Goal: Check status: Check status

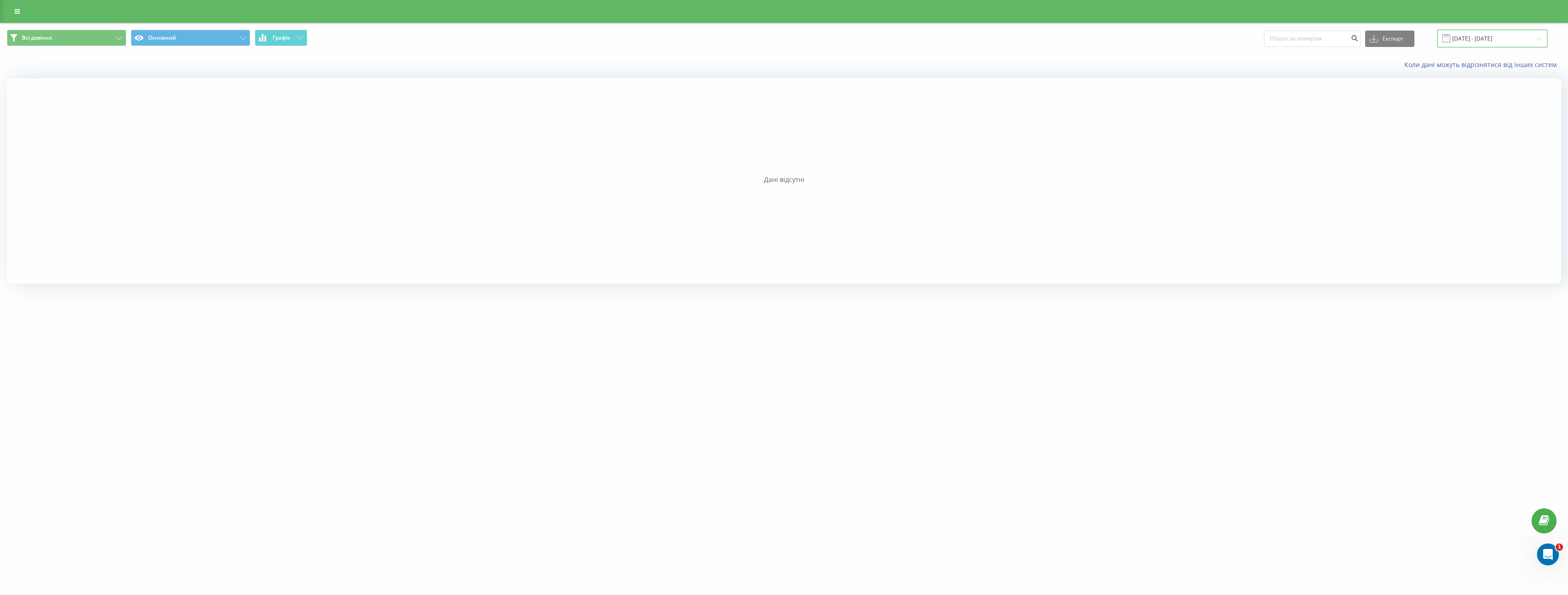
click at [1498, 37] on input "[DATE] - [DATE]" at bounding box center [1493, 39] width 110 height 17
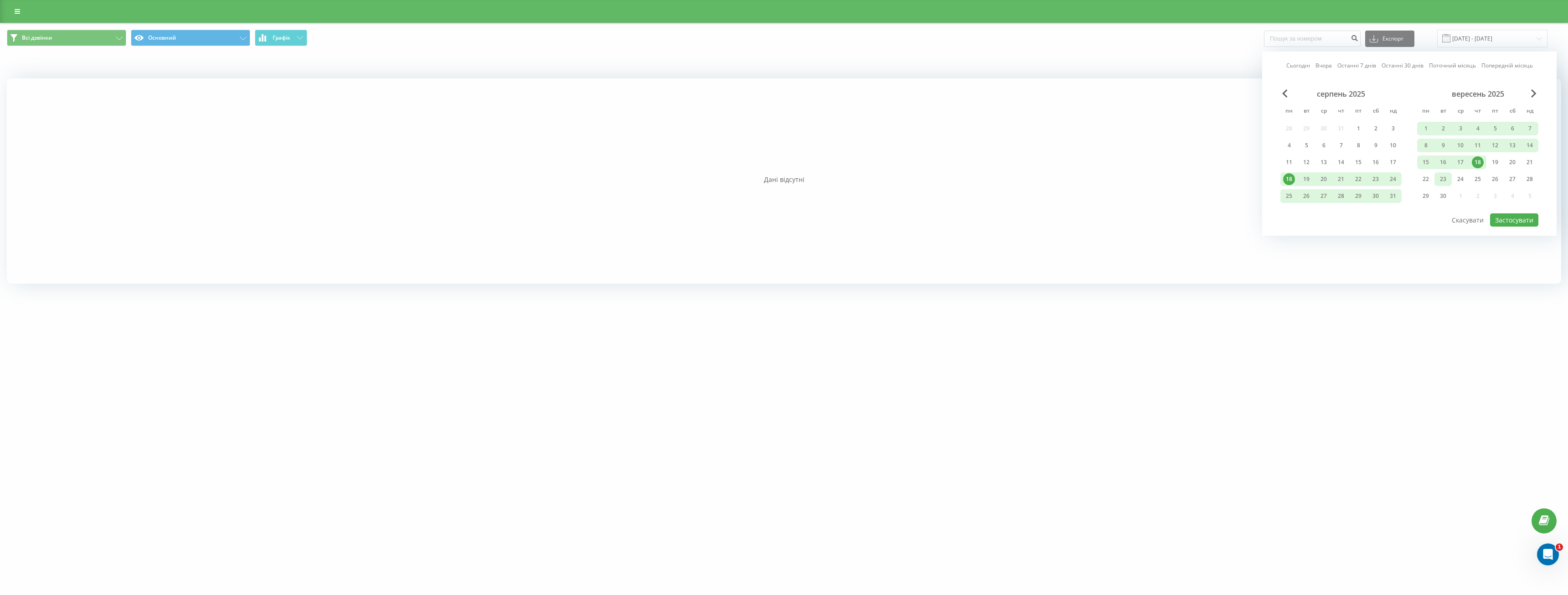
click at [1444, 181] on div "23" at bounding box center [1443, 179] width 12 height 12
click at [1531, 222] on button "Застосувати" at bounding box center [1514, 220] width 49 height 13
type input "[DATE] - [DATE]"
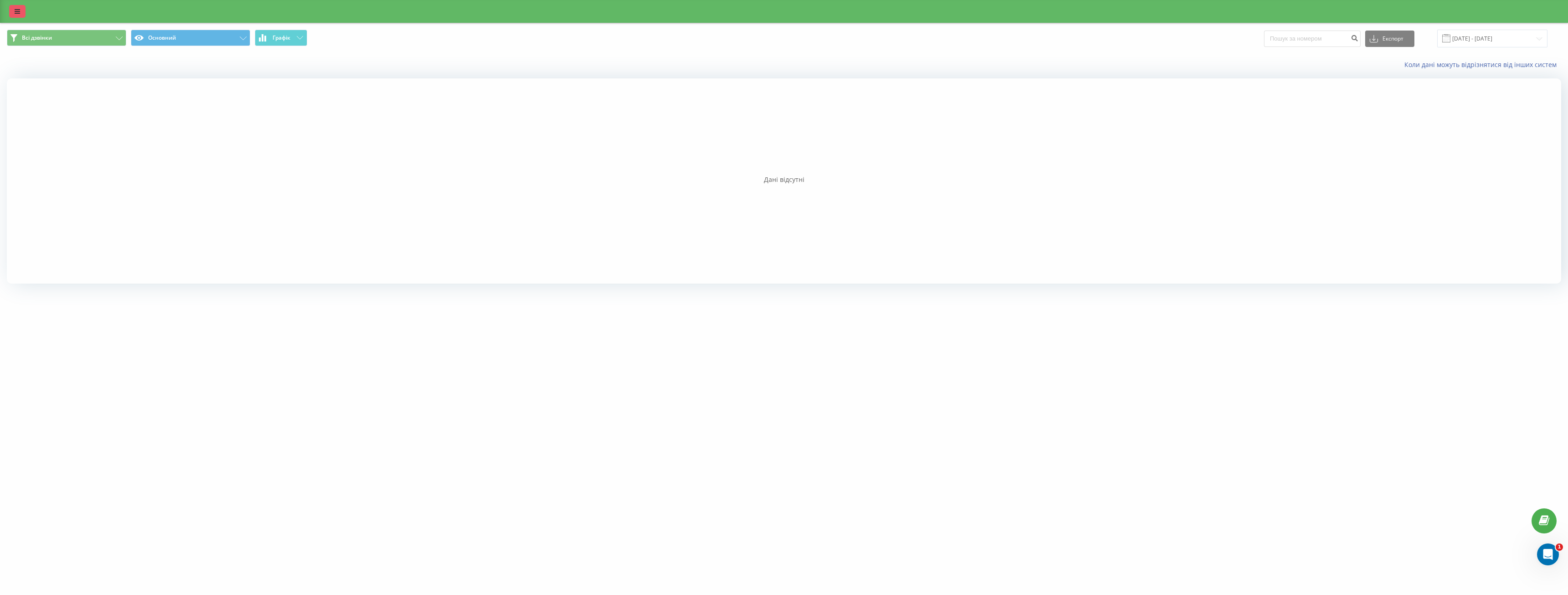
click at [16, 10] on icon at bounding box center [17, 11] width 6 height 7
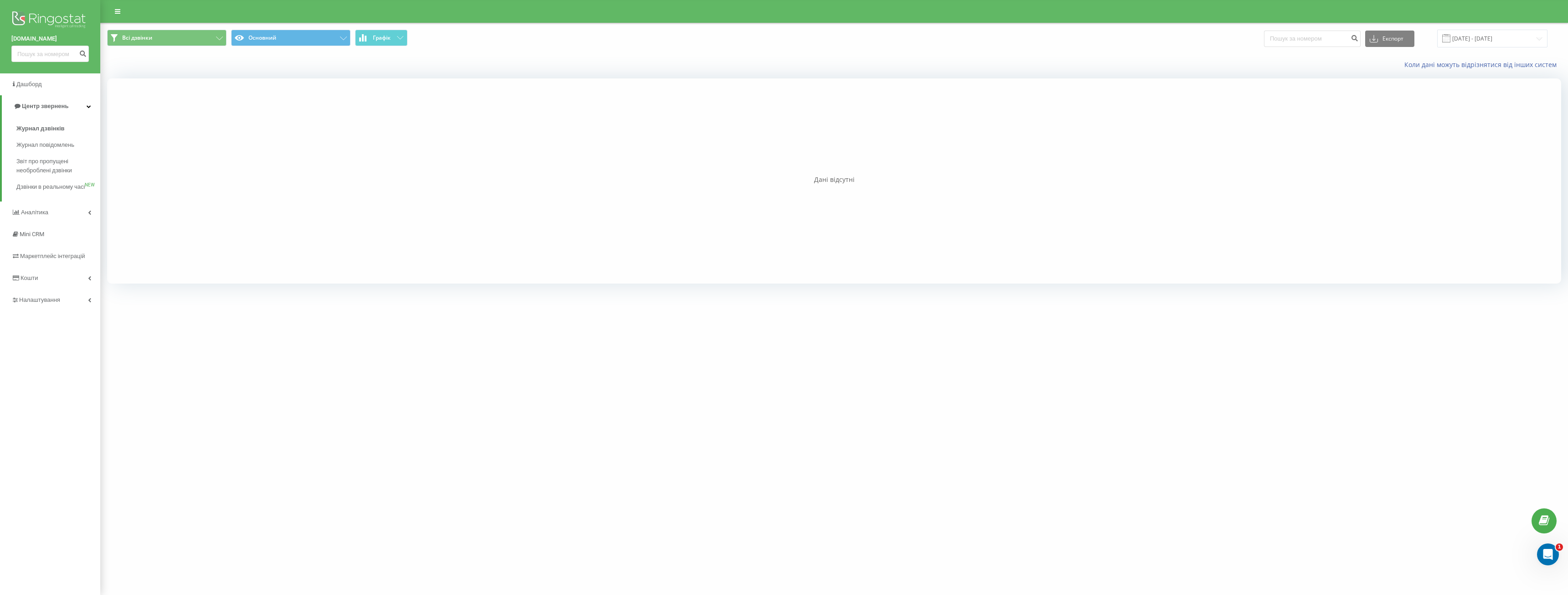
click at [44, 25] on img at bounding box center [50, 20] width 78 height 23
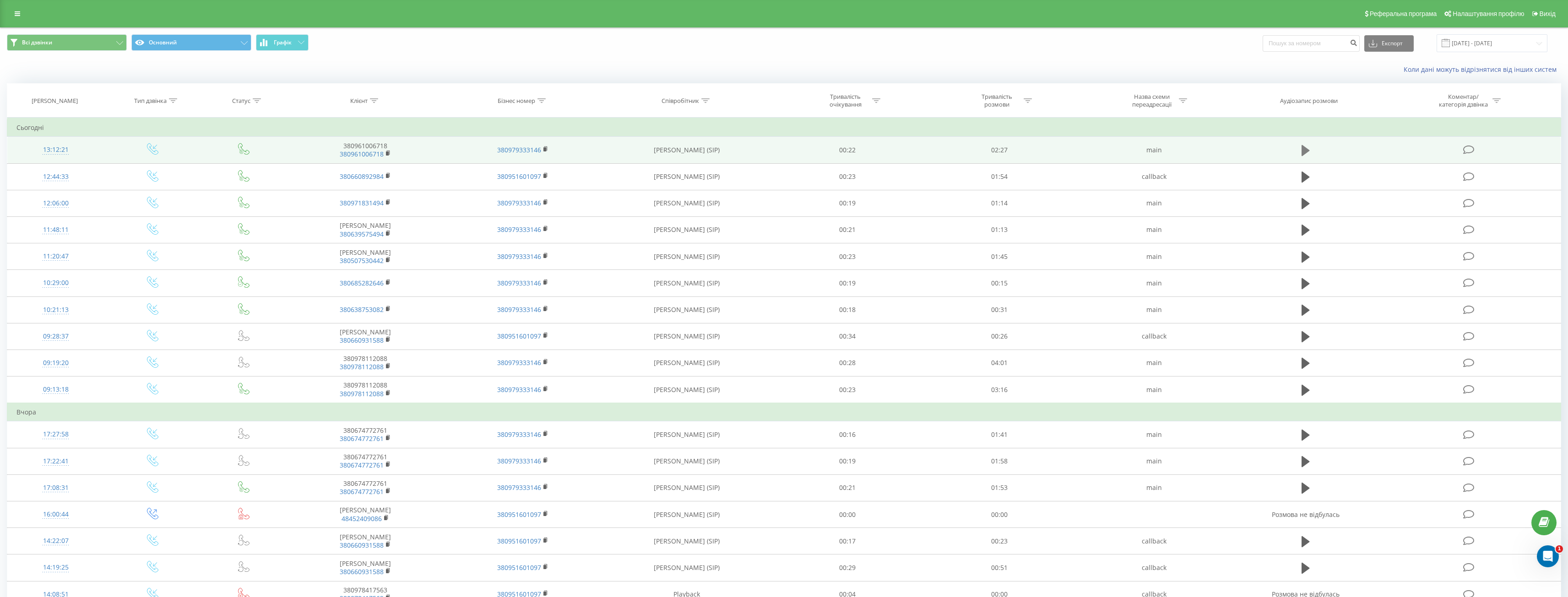
click at [1302, 152] on icon at bounding box center [1305, 151] width 8 height 13
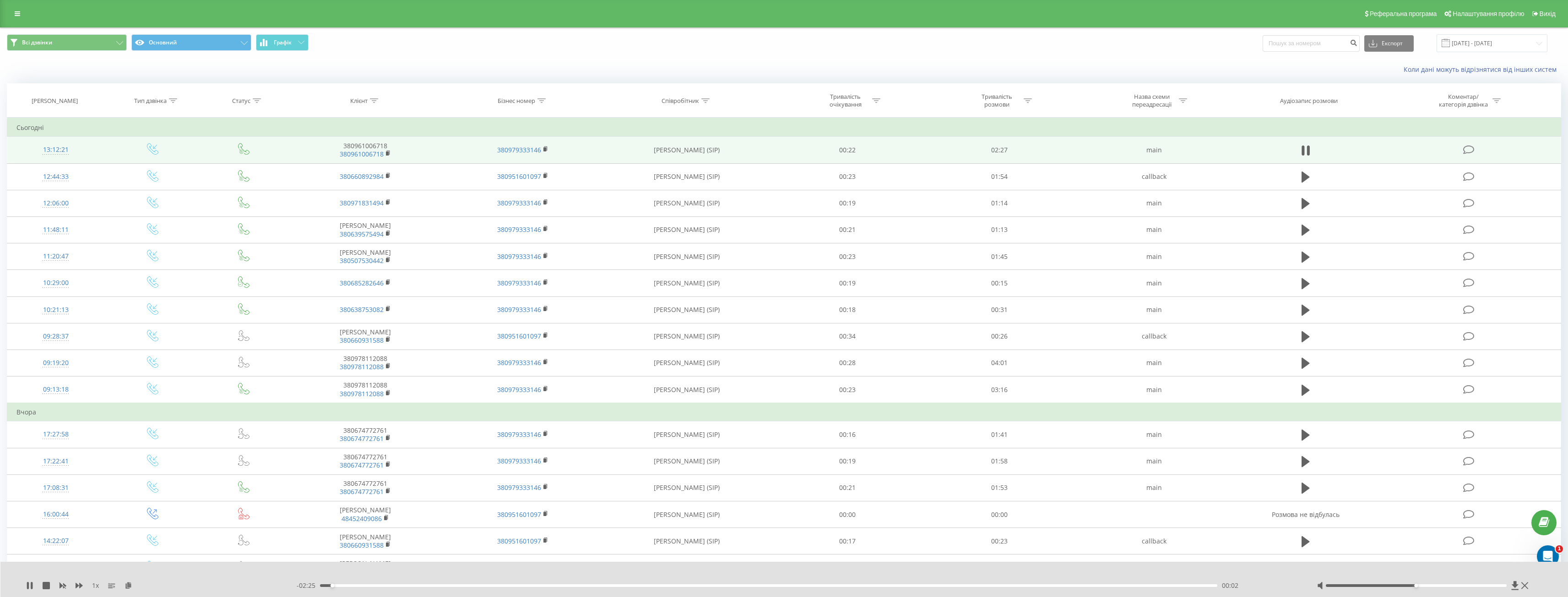
click at [1432, 586] on div at bounding box center [1416, 586] width 181 height 3
click at [1443, 585] on div at bounding box center [1416, 586] width 181 height 3
click at [1422, 585] on div at bounding box center [1416, 586] width 181 height 3
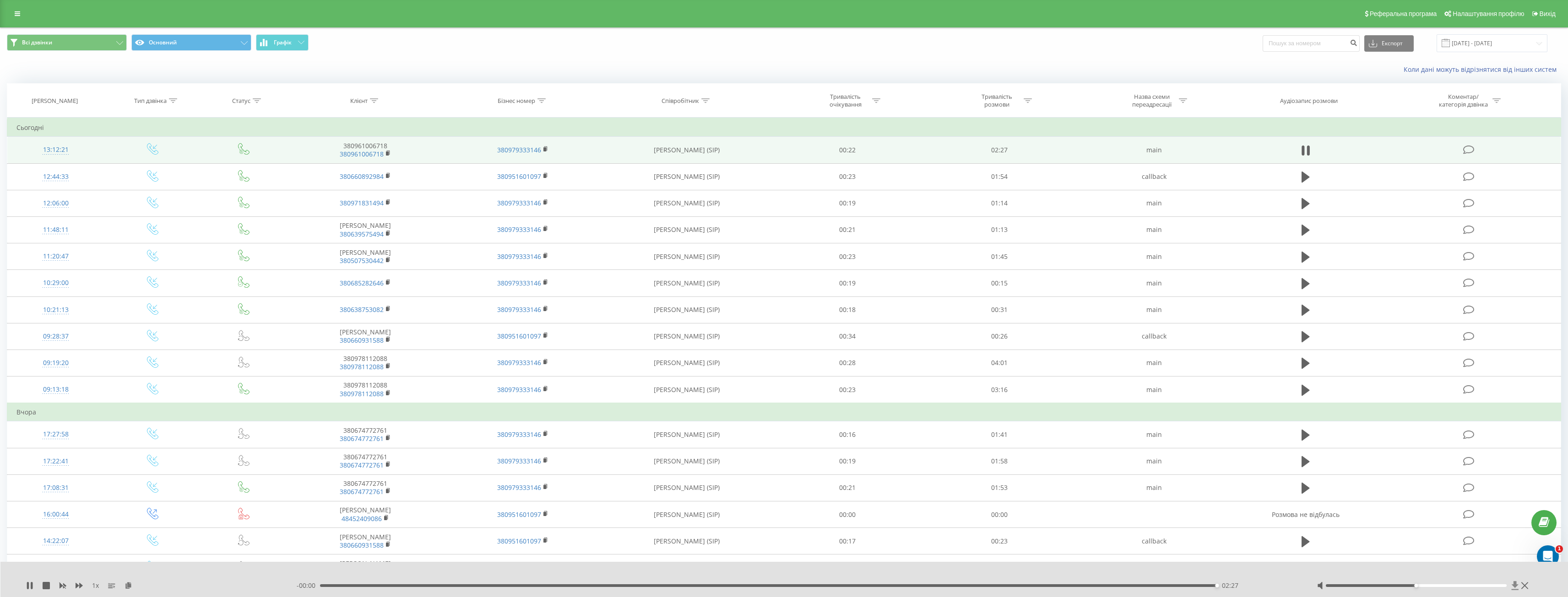
click at [1515, 586] on icon at bounding box center [1515, 585] width 7 height 9
